Goal: Find specific page/section: Find specific page/section

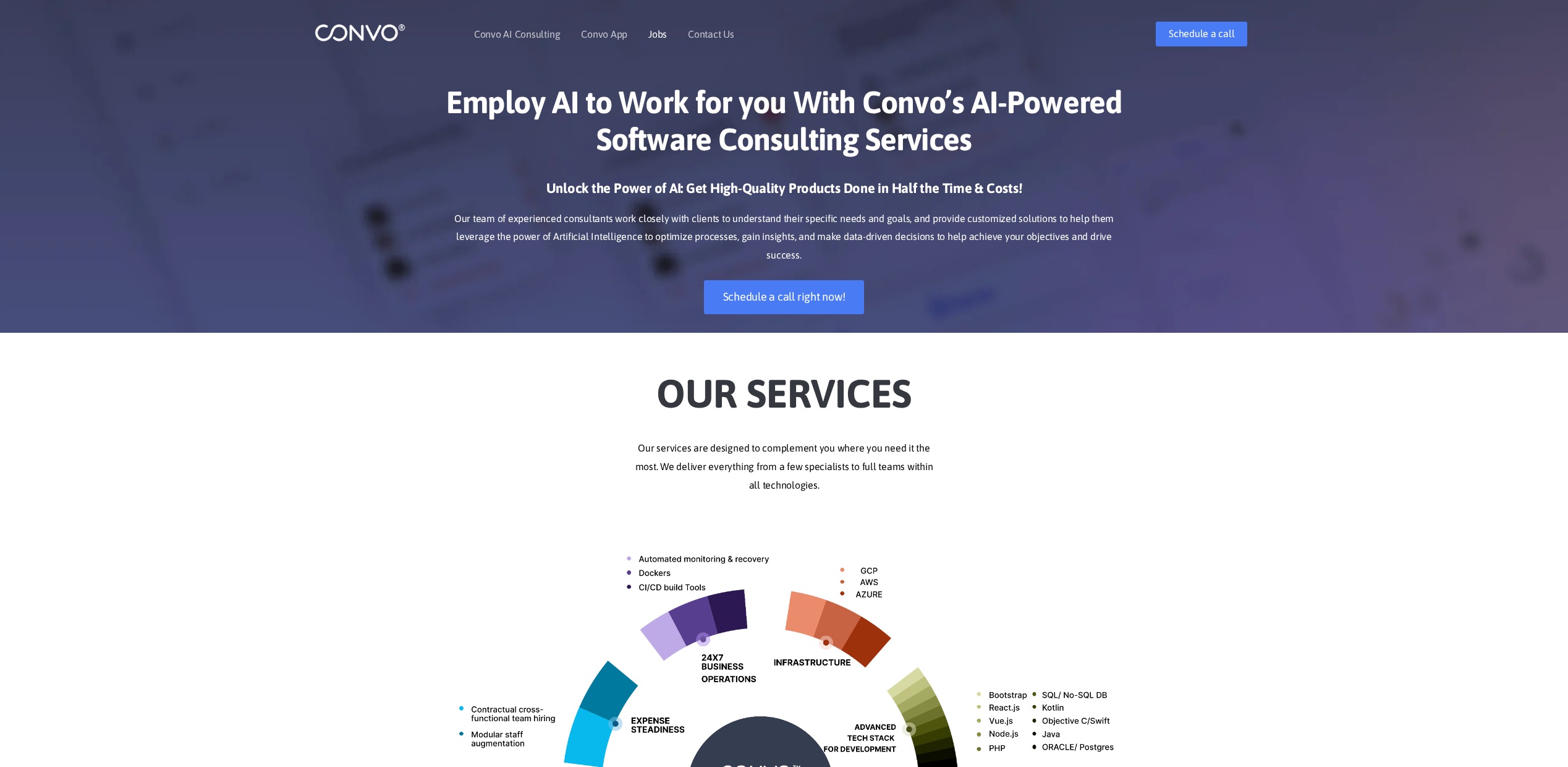
click at [664, 39] on link "Jobs" at bounding box center [657, 34] width 19 height 10
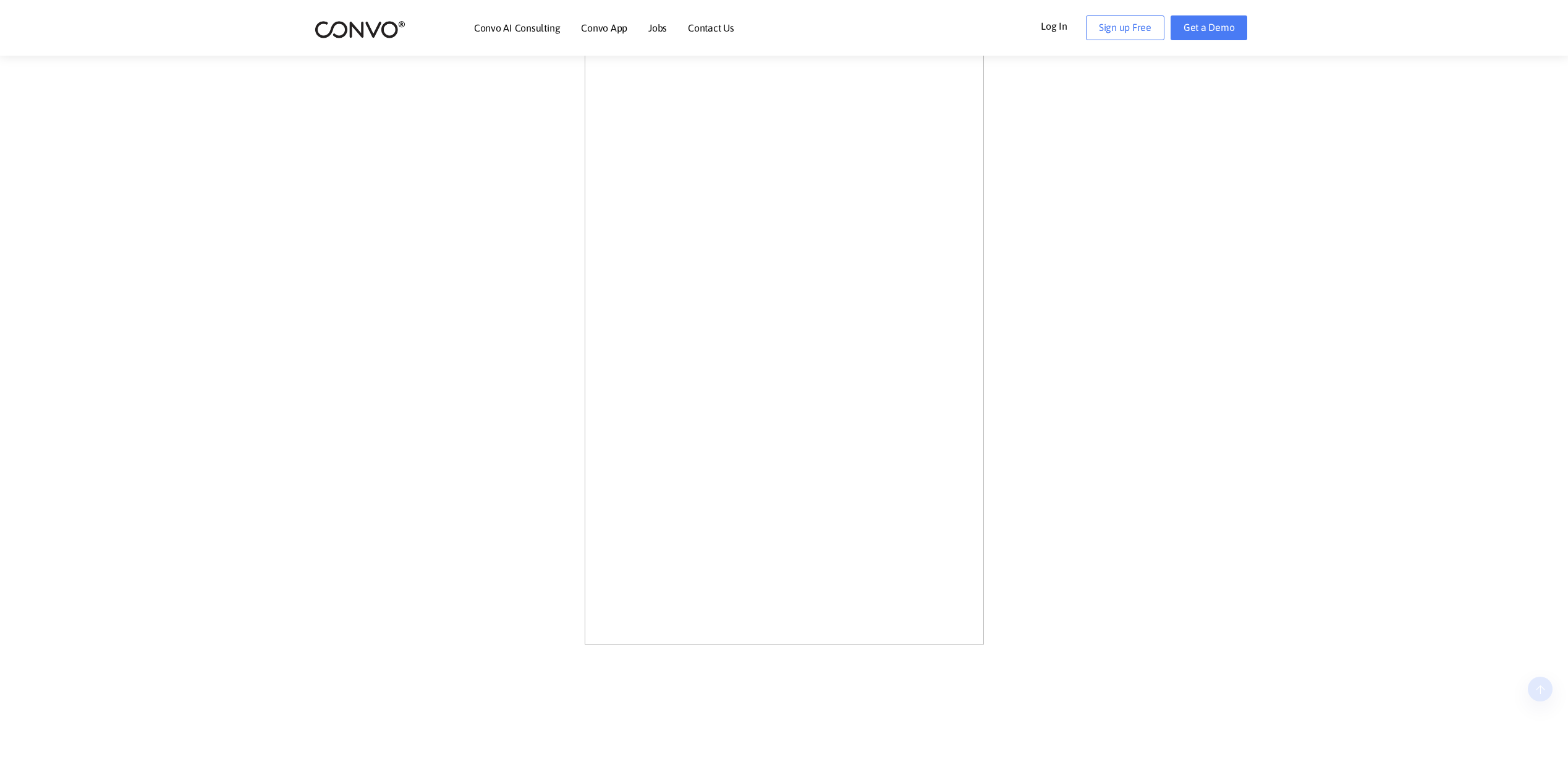
scroll to position [619, 0]
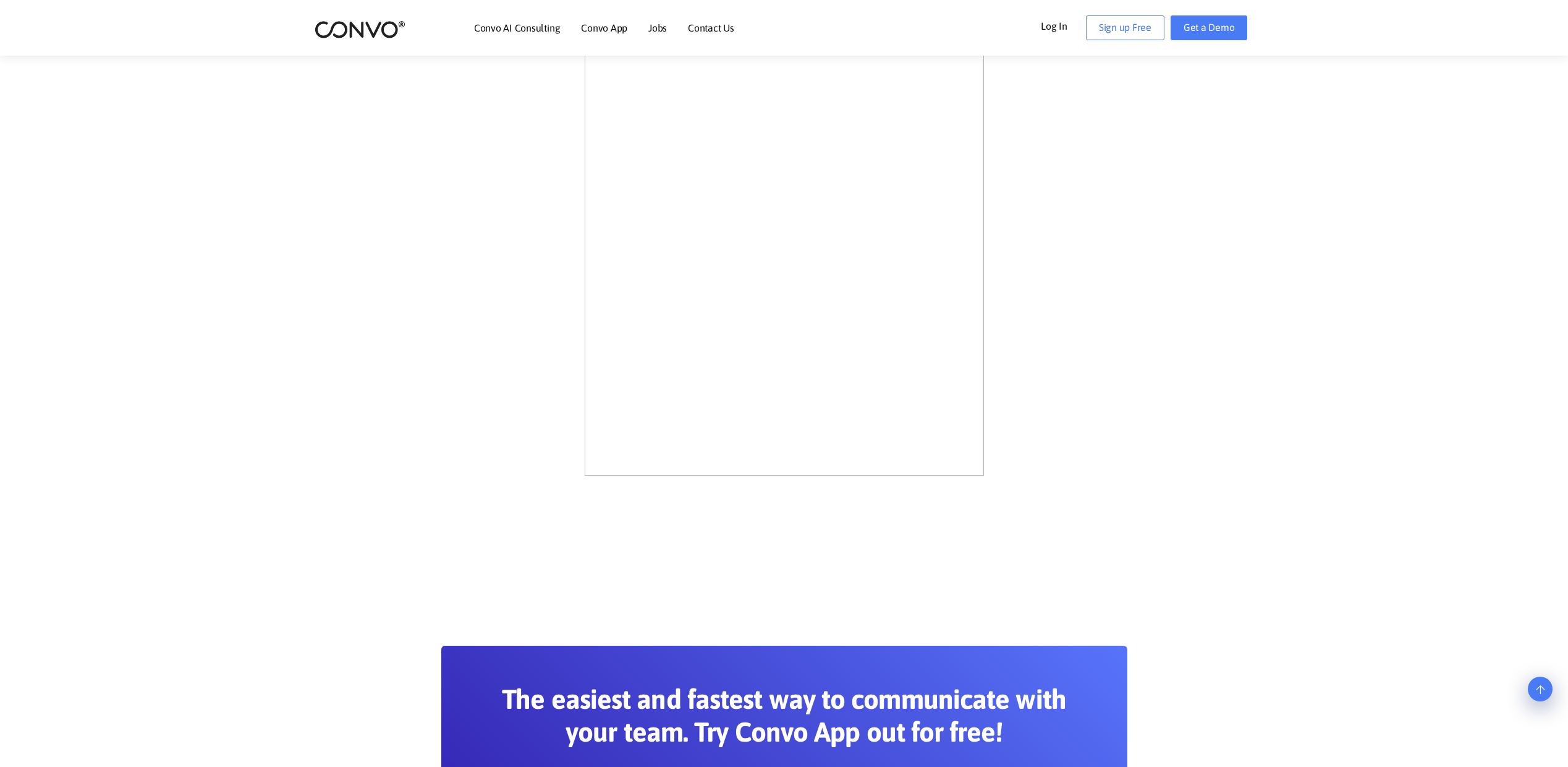
click at [554, 24] on link "Convo AI Consulting" at bounding box center [516, 28] width 86 height 10
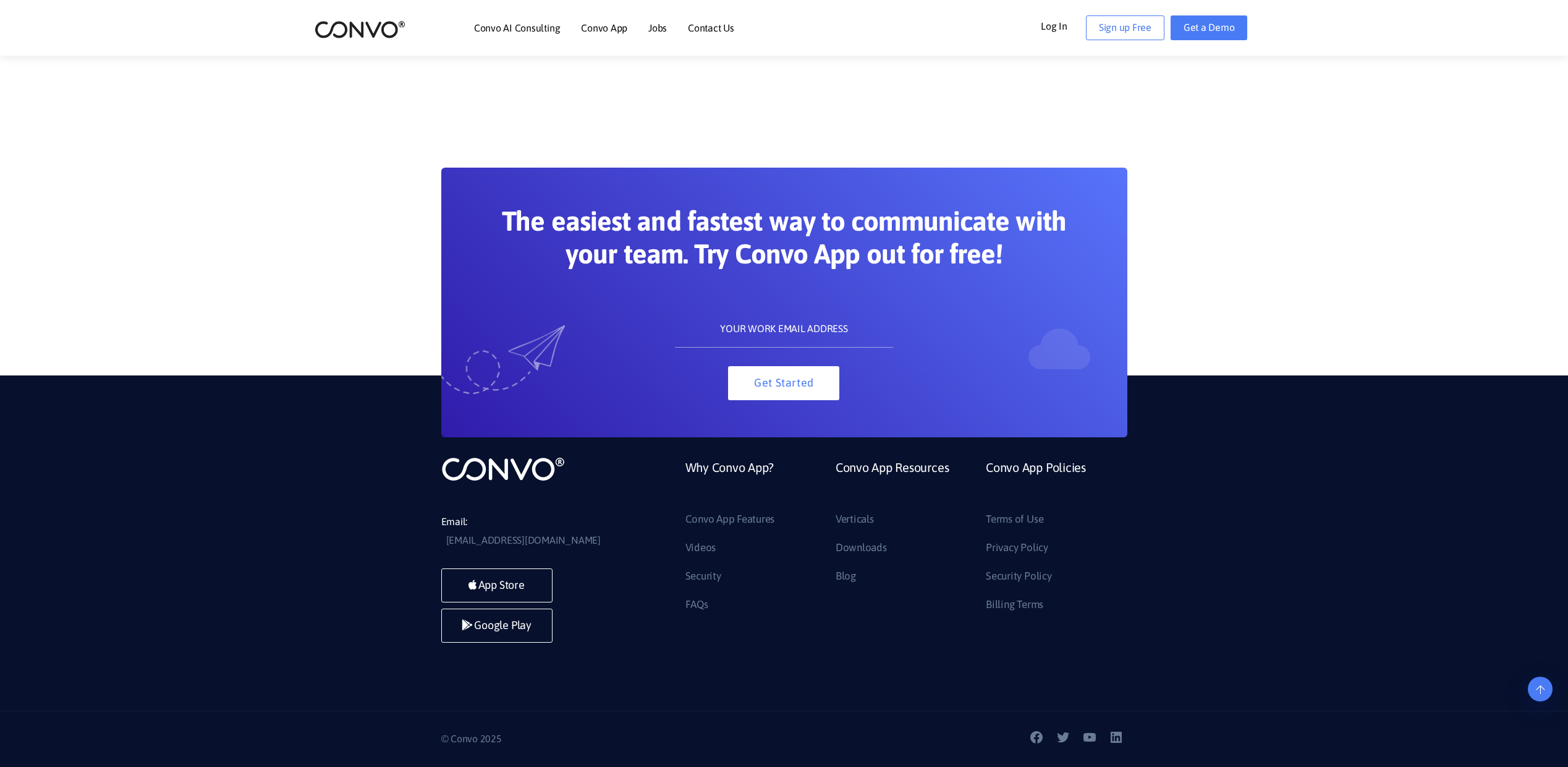
scroll to position [549, 0]
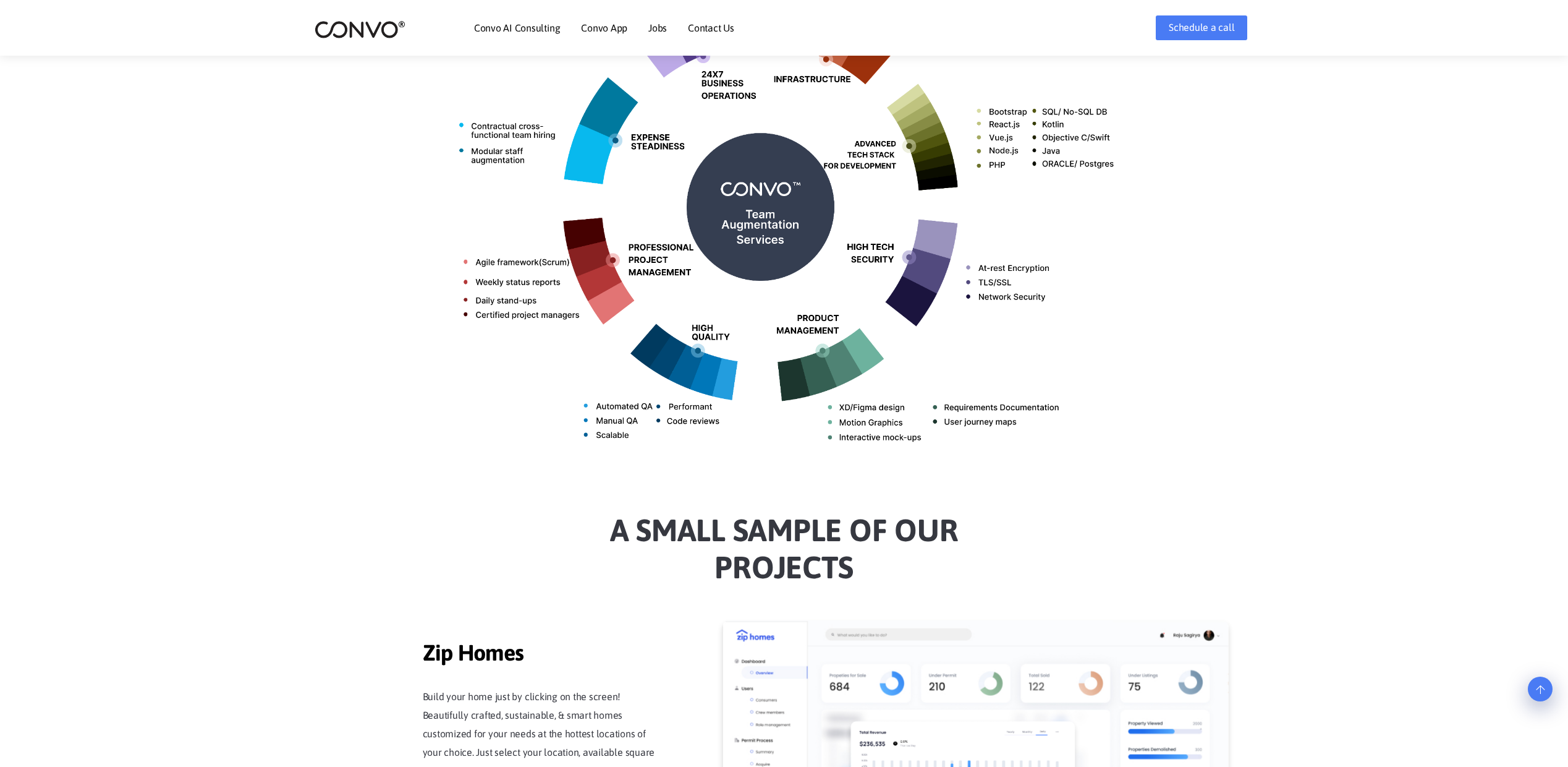
scroll to position [570, 0]
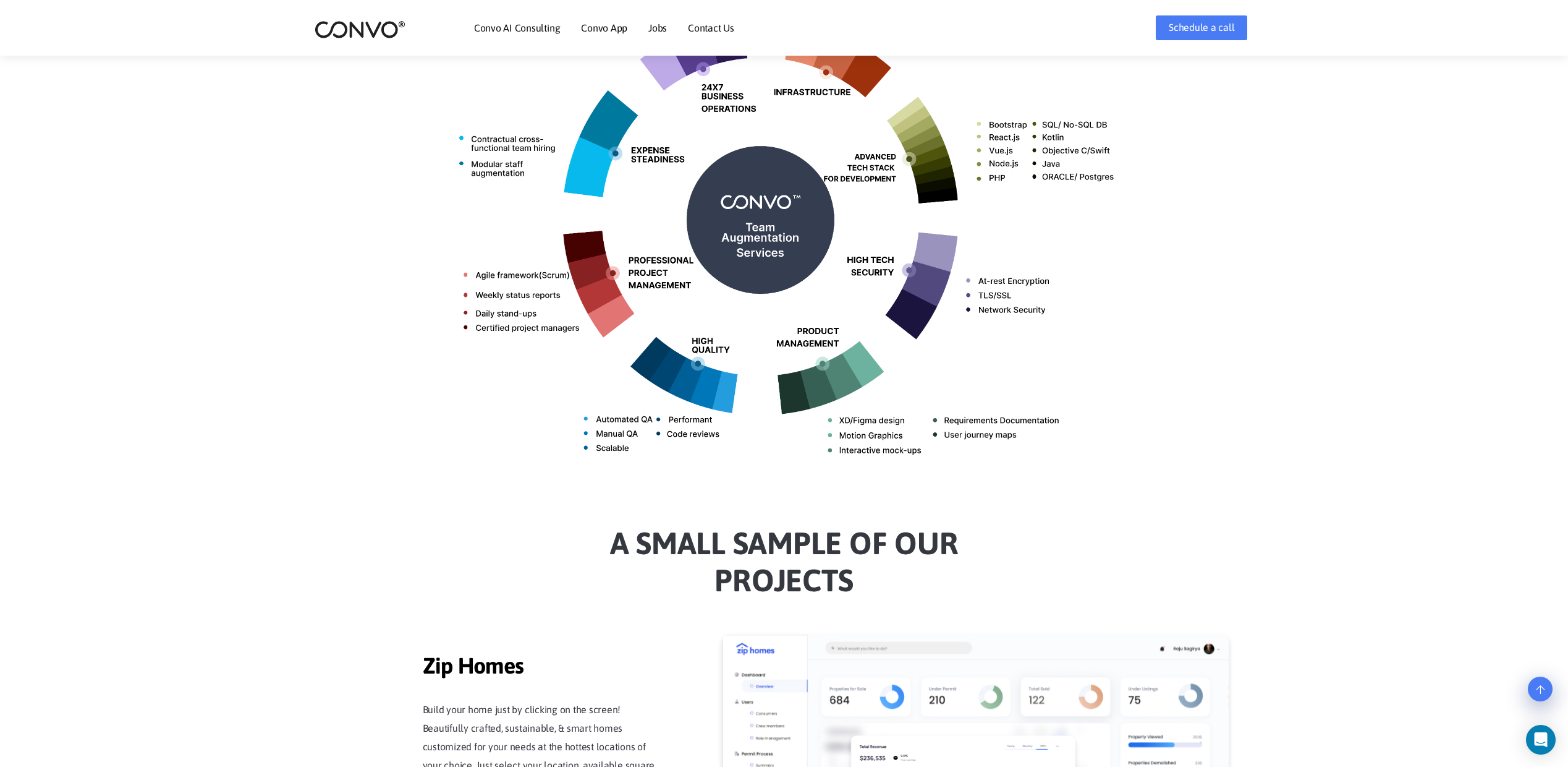
click at [599, 287] on img at bounding box center [784, 216] width 686 height 544
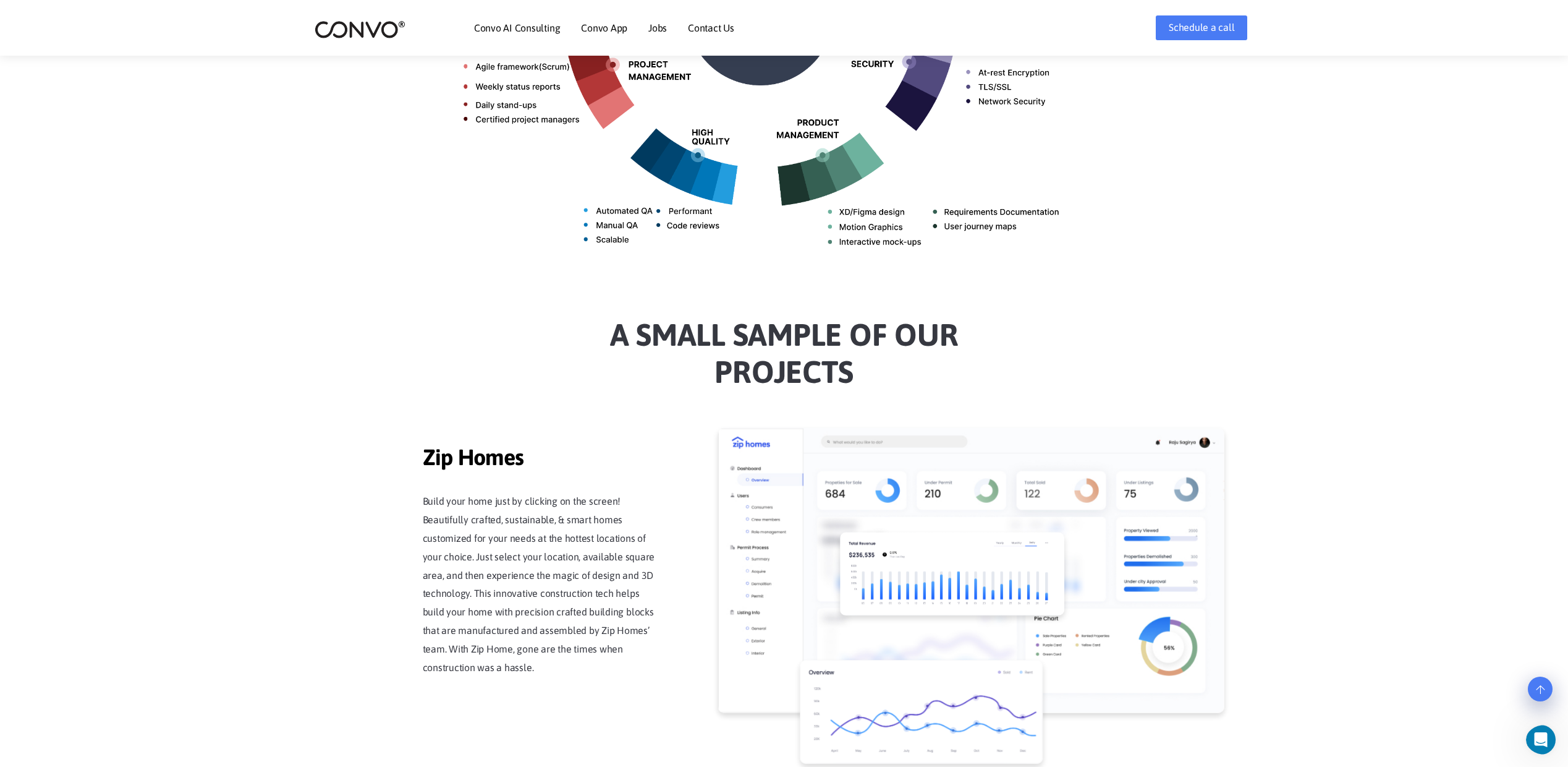
scroll to position [0, 0]
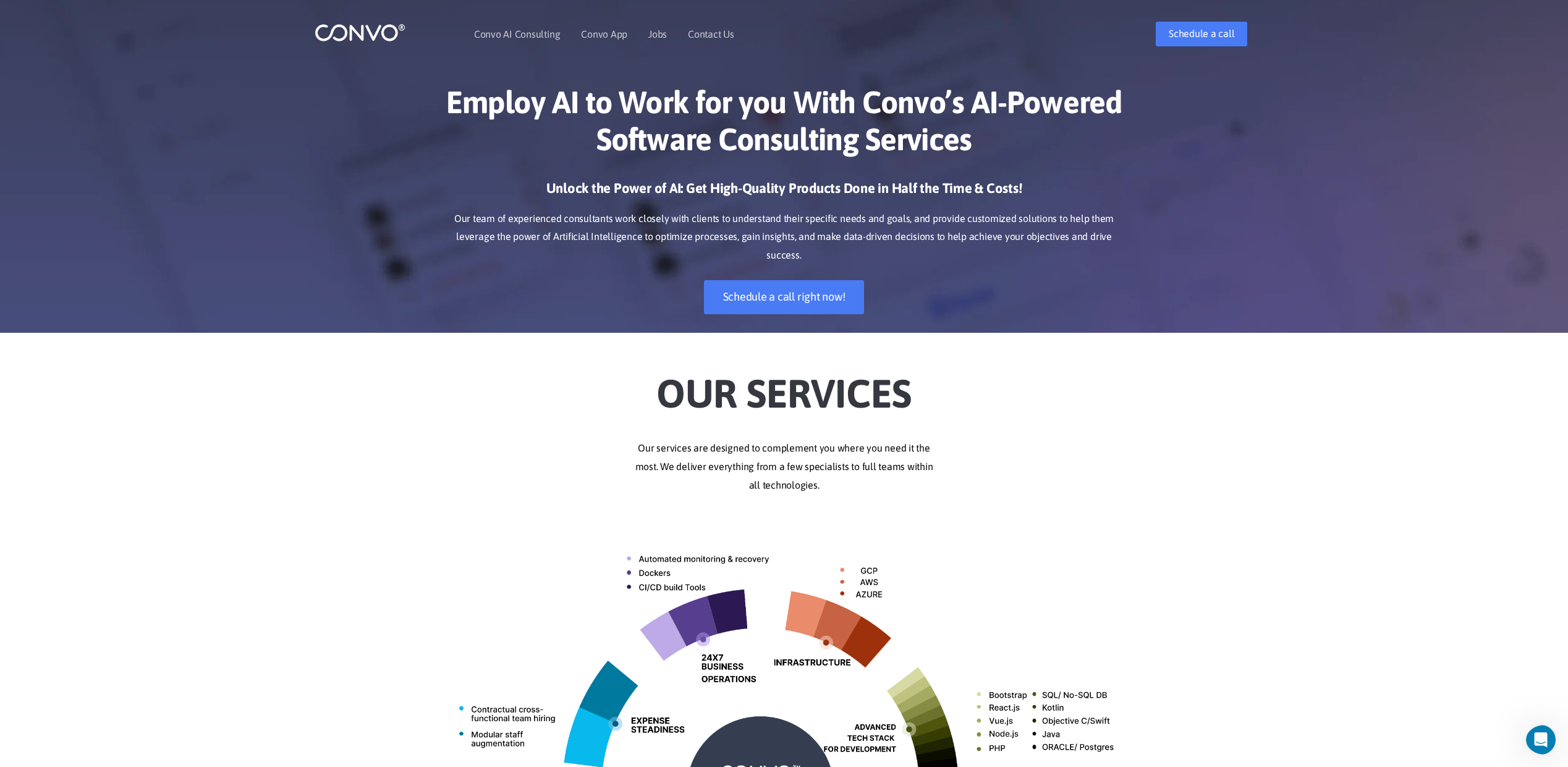
drag, startPoint x: 909, startPoint y: 140, endPoint x: 880, endPoint y: 0, distance: 143.0
